Goal: Check status: Check status

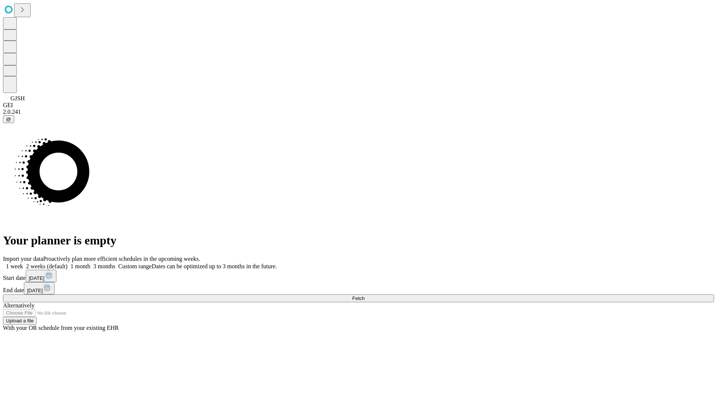
click at [364, 296] on span "Fetch" at bounding box center [358, 299] width 12 height 6
